Goal: Ask a question

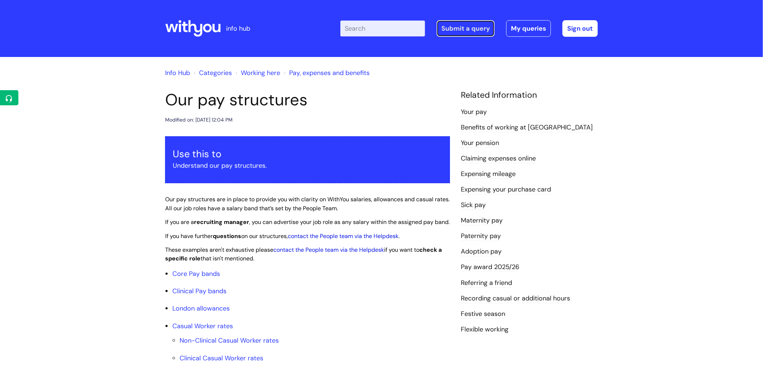
click at [462, 30] on link "Submit a query" at bounding box center [466, 28] width 58 height 17
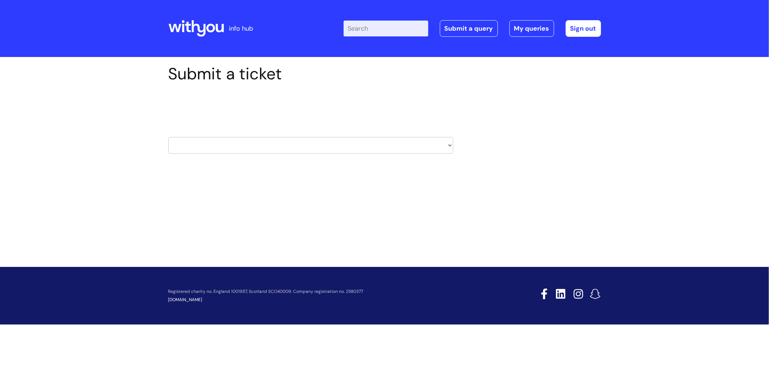
click at [307, 133] on div "HR / People IT and Support Clinical Drug Alerts Finance Accounts Data Support T…" at bounding box center [310, 136] width 285 height 34
drag, startPoint x: 307, startPoint y: 141, endPoint x: 307, endPoint y: 145, distance: 4.0
click at [307, 141] on select "HR / People IT and Support Clinical Drug Alerts Finance Accounts Data Support T…" at bounding box center [310, 145] width 285 height 17
select select "finance_accounts"
click at [168, 137] on select "HR / People IT and Support Clinical Drug Alerts Finance Accounts Data Support T…" at bounding box center [310, 145] width 285 height 17
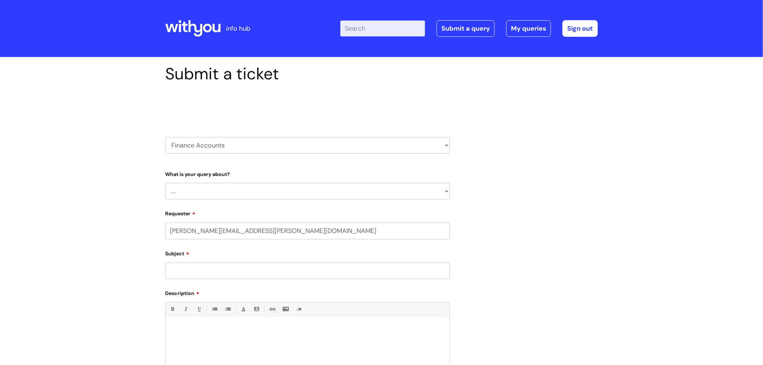
click at [392, 190] on select "... Finance Systems Finance Requests (inc. Expenses) Invoices Research" at bounding box center [307, 191] width 285 height 17
drag, startPoint x: 521, startPoint y: 166, endPoint x: 494, endPoint y: 165, distance: 27.1
click at [521, 166] on div "Submit a ticket Select issue type HR / People IT and Support Clinical Drug Aler…" at bounding box center [382, 251] width 444 height 374
click at [414, 147] on select "HR / People IT and Support Clinical Drug Alerts Finance Accounts Data Support T…" at bounding box center [307, 145] width 285 height 17
click at [408, 33] on input "Enter your search term here..." at bounding box center [382, 29] width 85 height 16
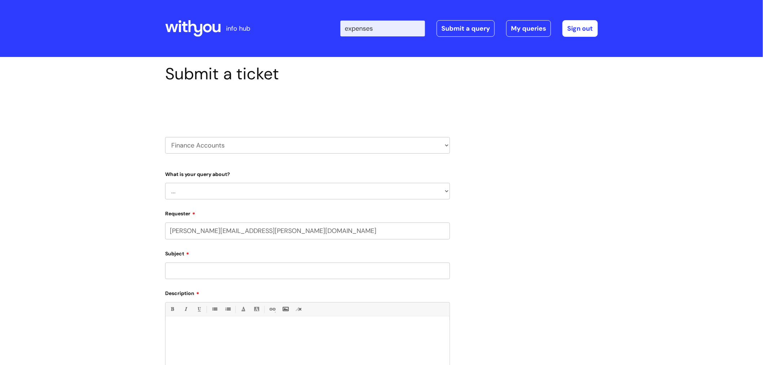
type input "expenses"
click button "Search" at bounding box center [0, 0] width 0 height 0
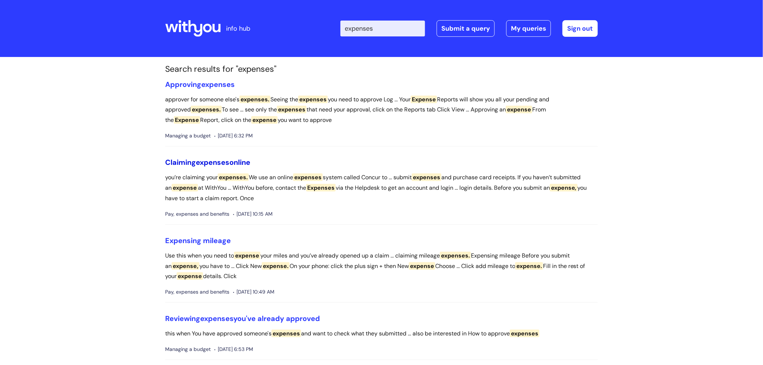
click at [226, 159] on span "expenses" at bounding box center [213, 162] width 34 height 9
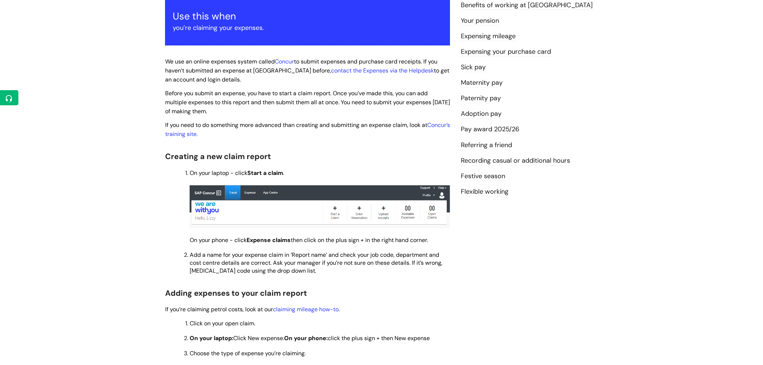
scroll to position [40, 0]
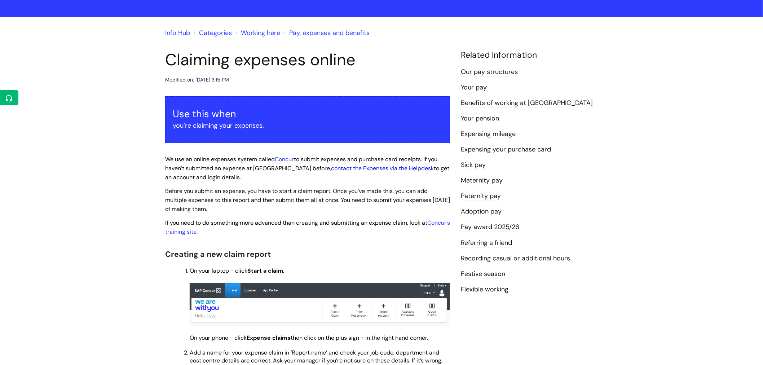
click at [387, 169] on link "contact the Expenses via the Helpdesk" at bounding box center [382, 168] width 103 height 8
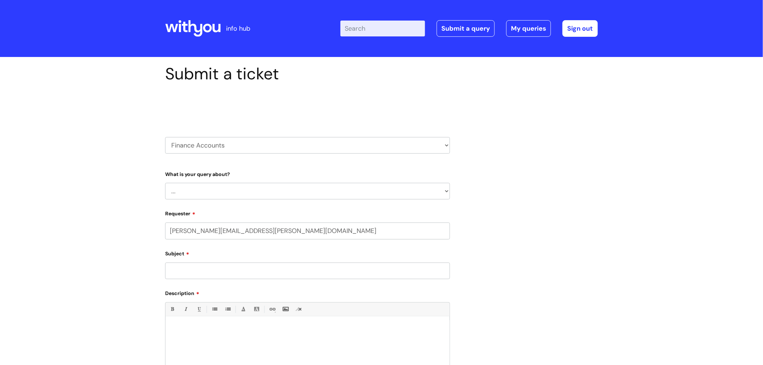
click at [369, 193] on select "... Finance Systems Finance Requests (inc. Expenses) Invoices Research" at bounding box center [307, 191] width 285 height 17
select select "Finance Requests (inc. Expenses)"
click at [165, 183] on select "... Finance Systems Finance Requests (inc. Expenses) Invoices Research" at bounding box center [307, 191] width 285 height 17
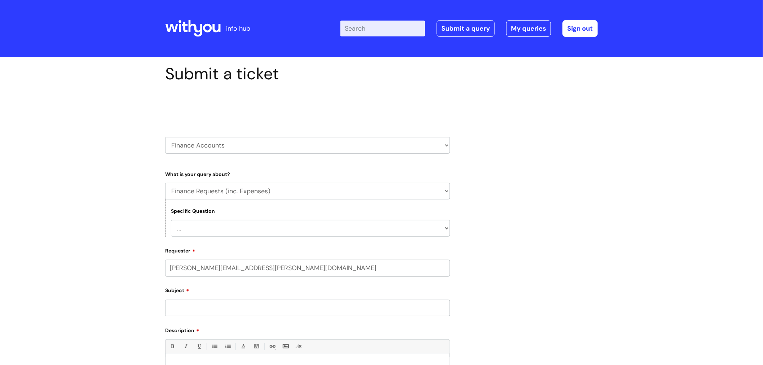
click at [500, 203] on div "Submit a ticket Select issue type HR / People IT and Support Clinical Drug Aler…" at bounding box center [382, 269] width 444 height 411
